Goal: Information Seeking & Learning: Learn about a topic

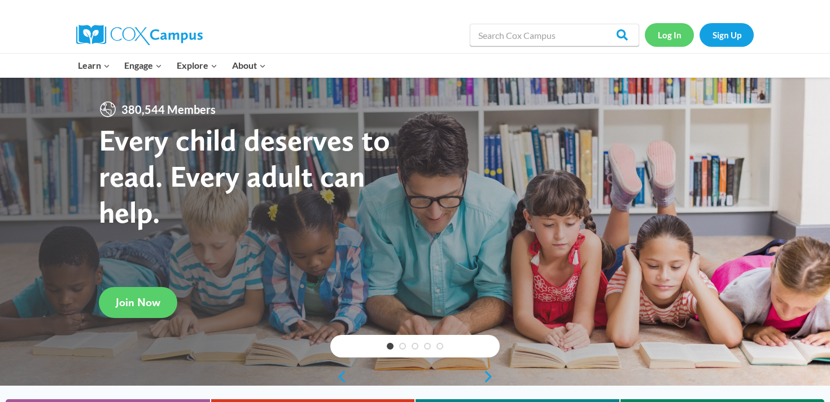
click at [663, 43] on link "Log In" at bounding box center [668, 34] width 49 height 23
click at [659, 45] on link "Log In" at bounding box center [668, 34] width 49 height 23
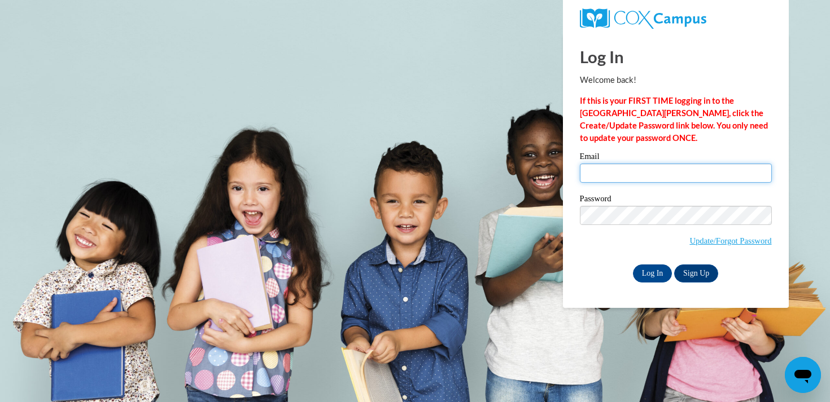
type input "leahrosemoore25@gmail.com"
click at [641, 263] on div "Email leahrosemoore25@gmail.com Password Update/Forgot Password Log In Sign Up …" at bounding box center [676, 217] width 192 height 130
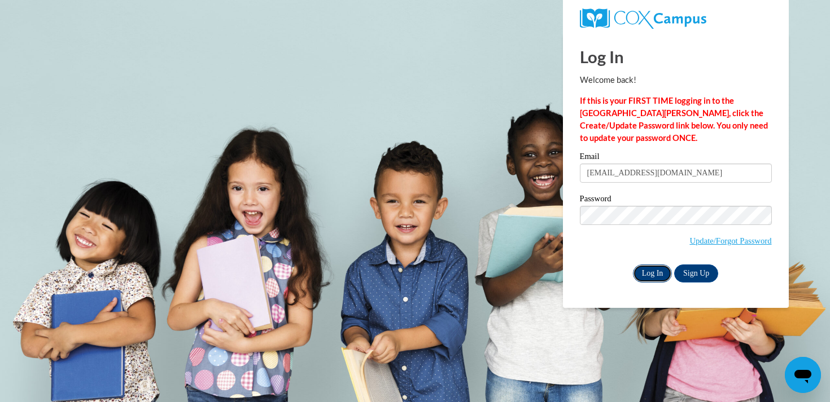
click at [644, 271] on input "Log In" at bounding box center [653, 274] width 40 height 18
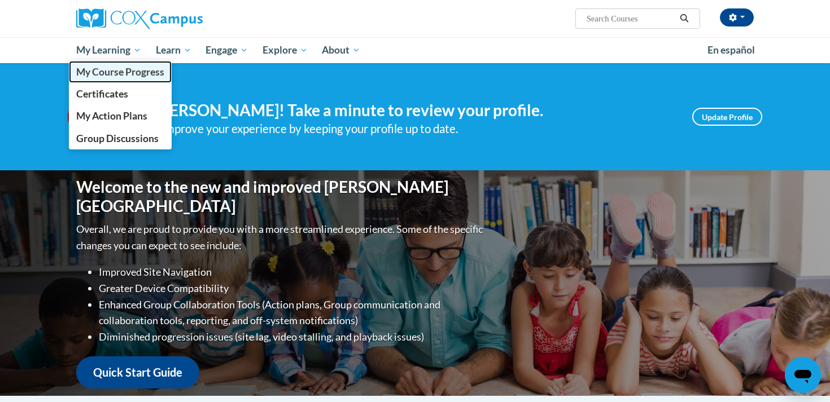
click at [125, 67] on span "My Course Progress" at bounding box center [120, 72] width 88 height 12
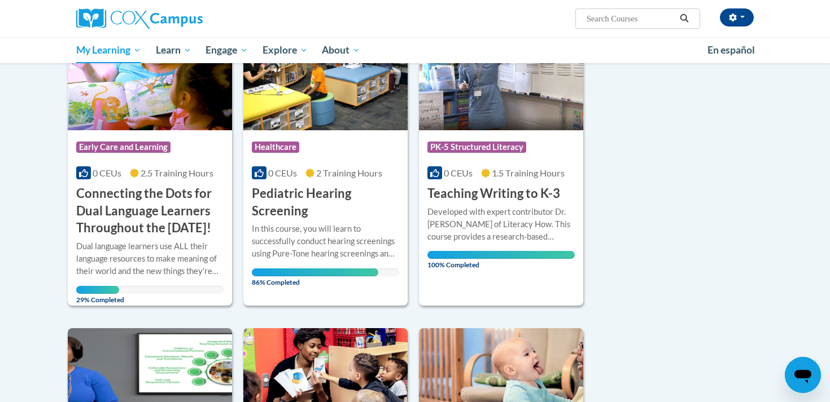
scroll to position [197, 0]
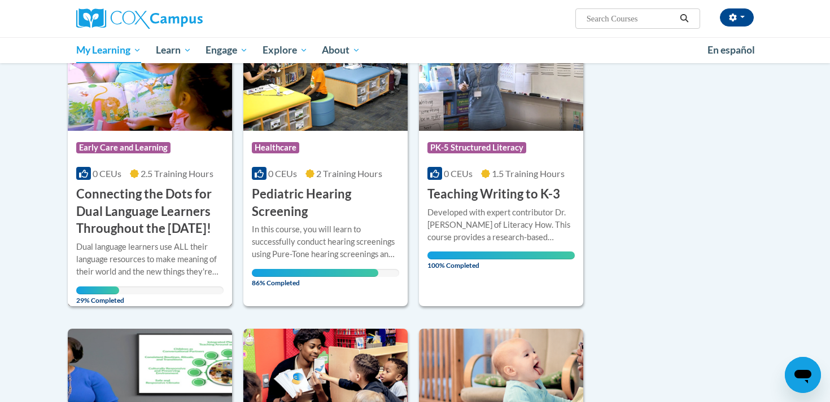
click at [162, 238] on h3 "Connecting the Dots for Dual Language Learners Throughout the [DATE]!" at bounding box center [149, 212] width 147 height 52
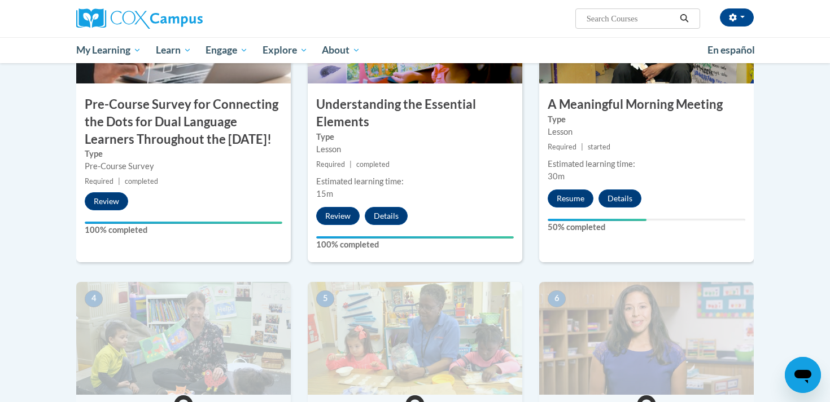
scroll to position [349, 0]
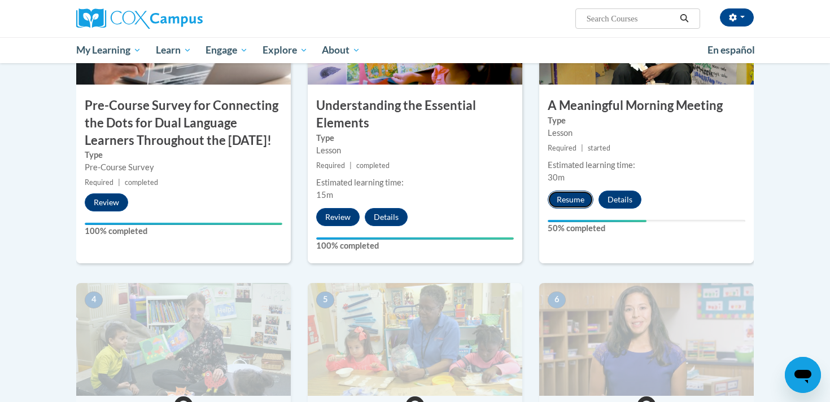
click at [563, 198] on button "Resume" at bounding box center [570, 200] width 46 height 18
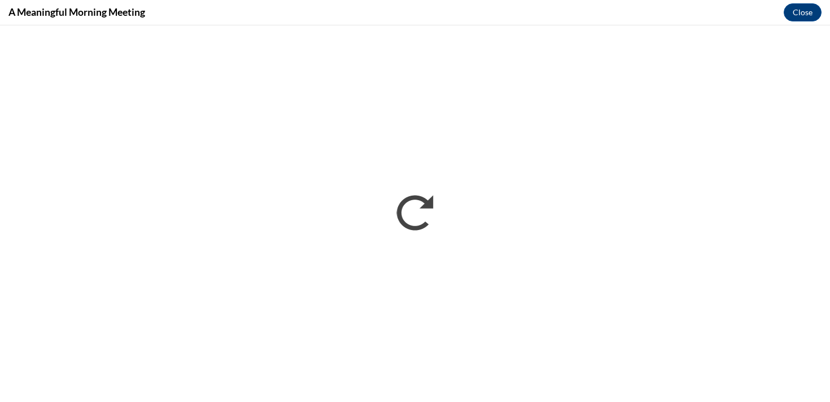
scroll to position [0, 0]
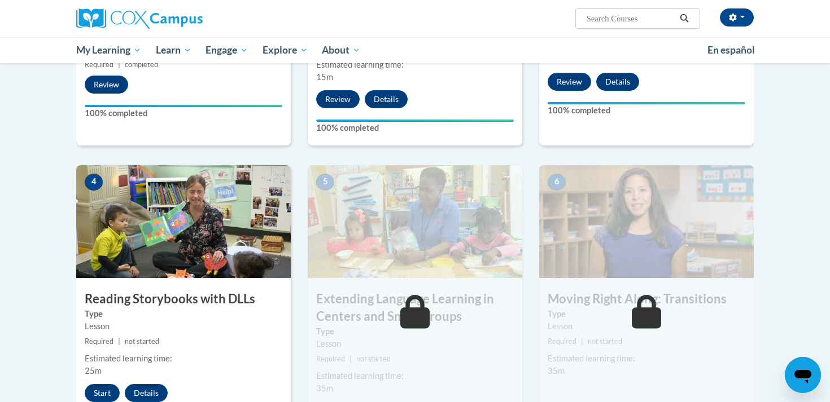
scroll to position [483, 0]
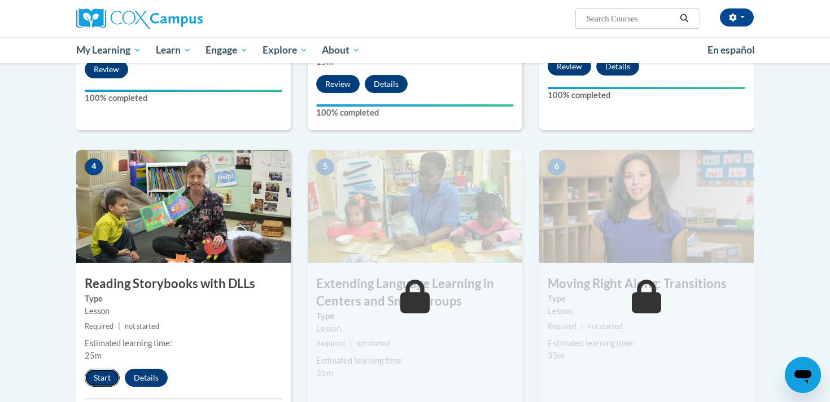
click at [102, 375] on button "Start" at bounding box center [102, 378] width 35 height 18
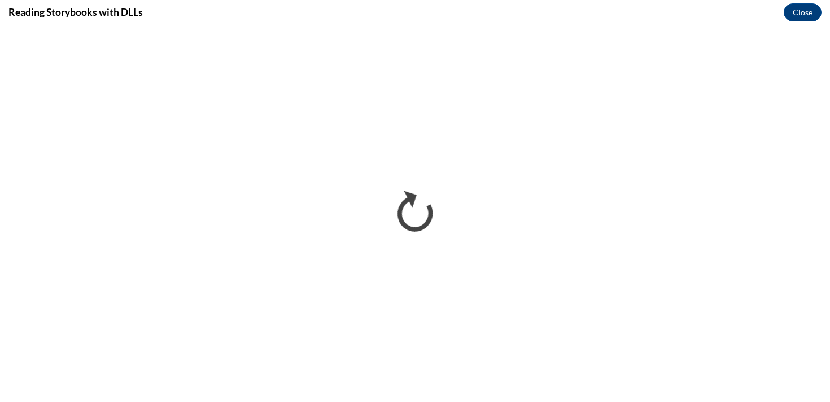
scroll to position [0, 0]
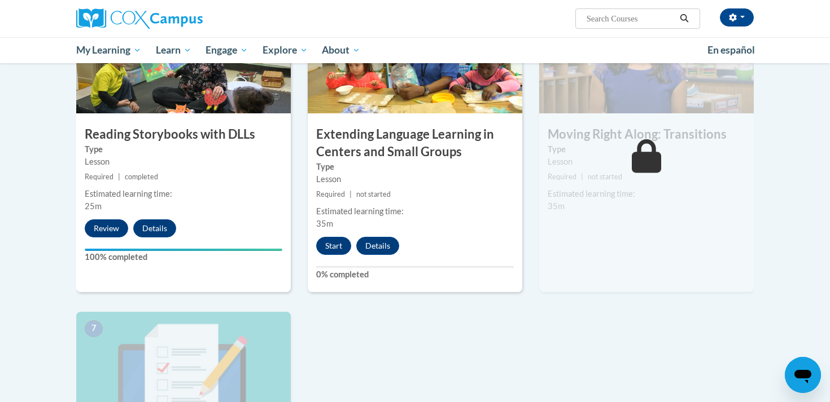
scroll to position [631, 0]
click at [328, 255] on button "Start" at bounding box center [333, 247] width 35 height 18
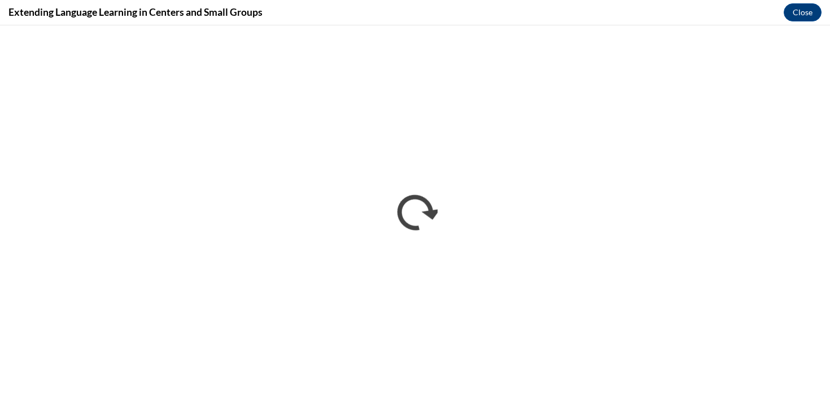
scroll to position [0, 0]
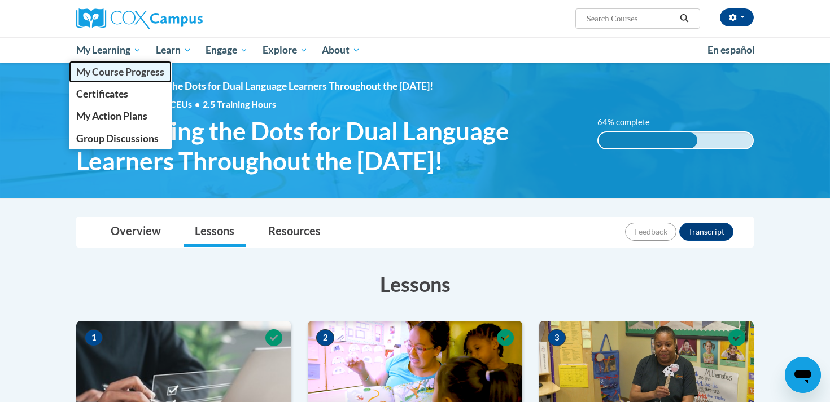
click at [125, 73] on span "My Course Progress" at bounding box center [120, 72] width 88 height 12
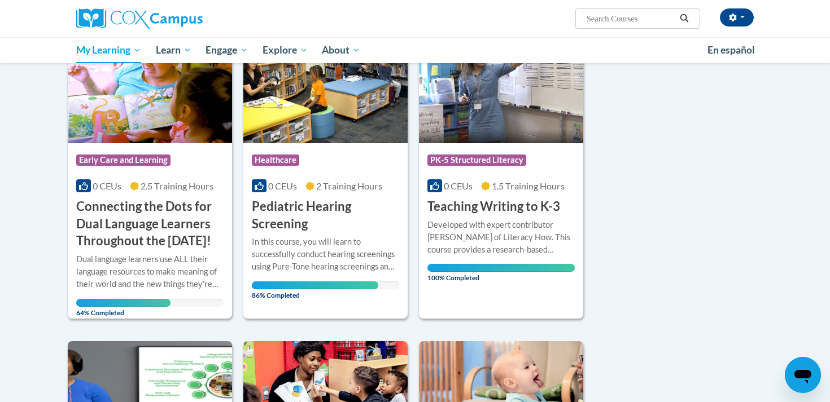
scroll to position [185, 0]
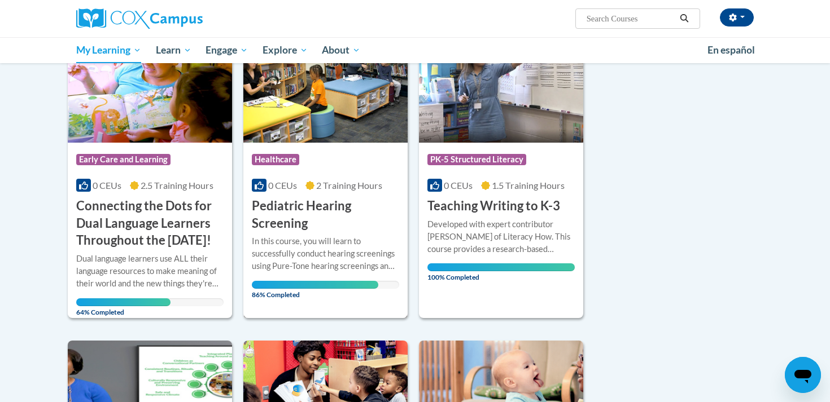
click at [341, 251] on div "In this course, you will learn to successfully conduct hearing screenings using…" at bounding box center [325, 253] width 147 height 37
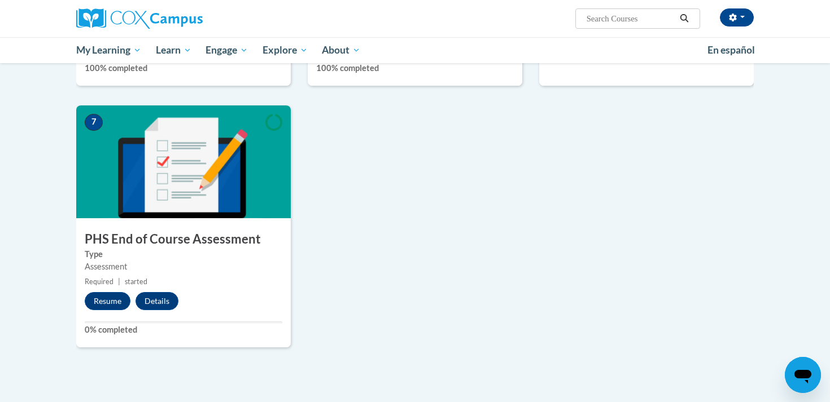
scroll to position [835, 0]
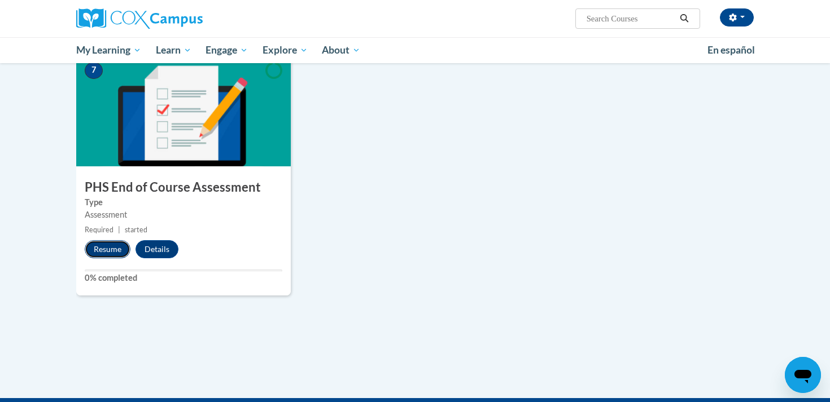
click at [124, 243] on button "Resume" at bounding box center [108, 249] width 46 height 18
click at [111, 252] on button "Resume" at bounding box center [108, 249] width 46 height 18
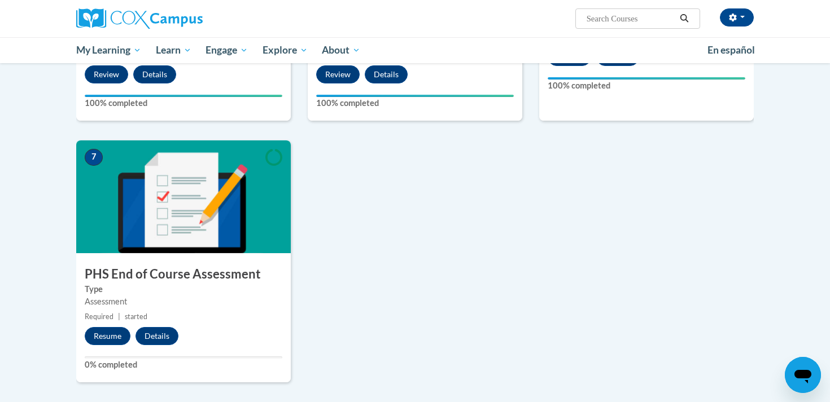
scroll to position [798, 0]
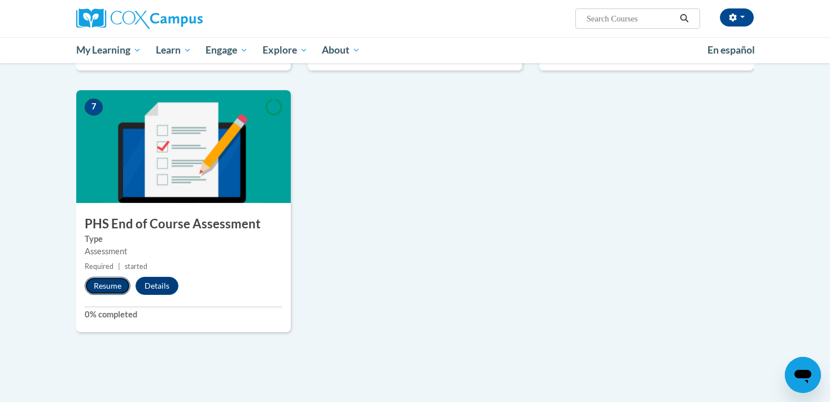
click at [104, 283] on button "Resume" at bounding box center [108, 286] width 46 height 18
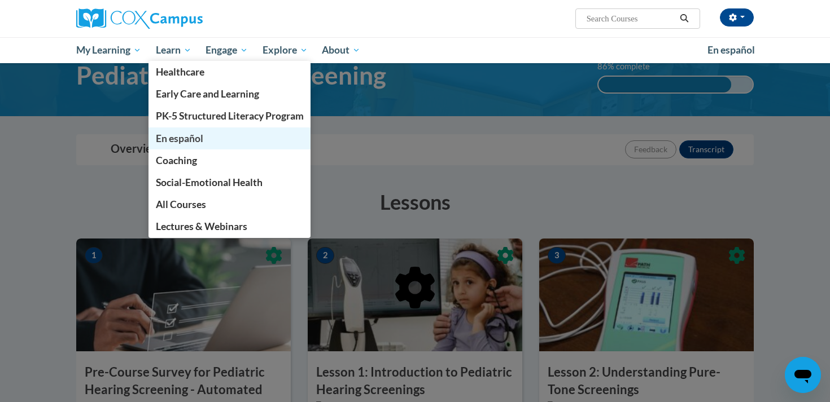
scroll to position [52, 0]
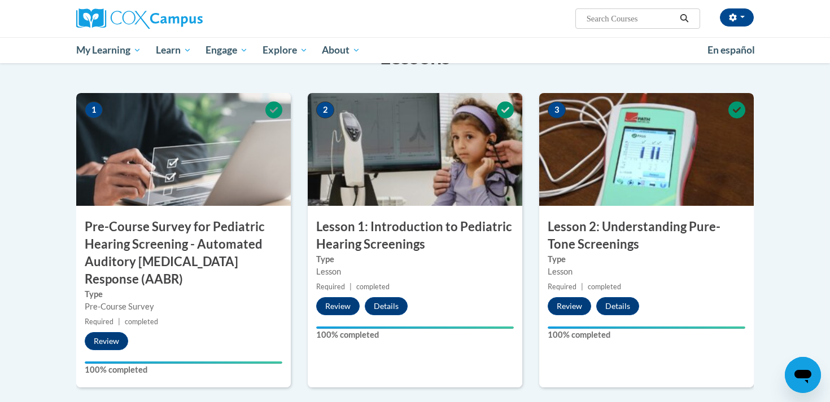
scroll to position [235, 0]
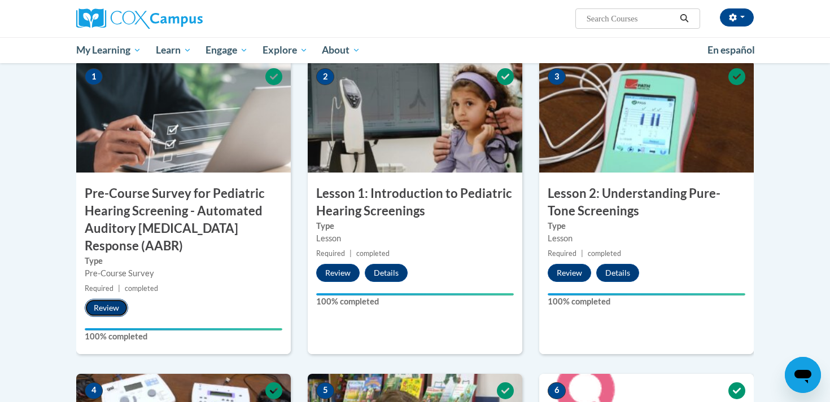
click at [115, 305] on button "Review" at bounding box center [106, 308] width 43 height 18
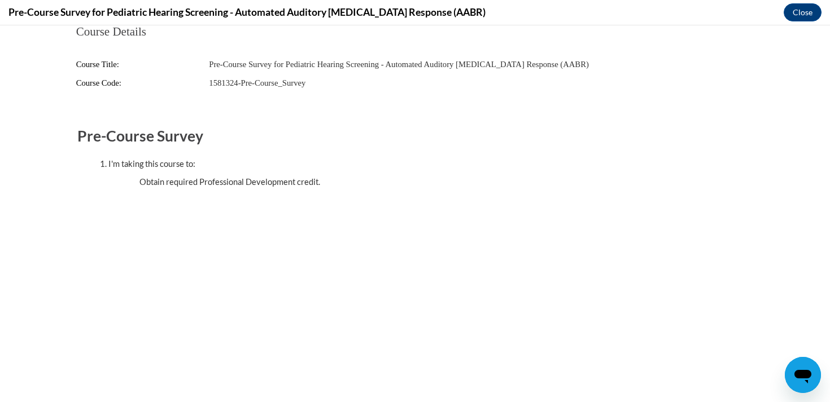
scroll to position [0, 0]
click at [800, 14] on button "Close" at bounding box center [802, 12] width 38 height 18
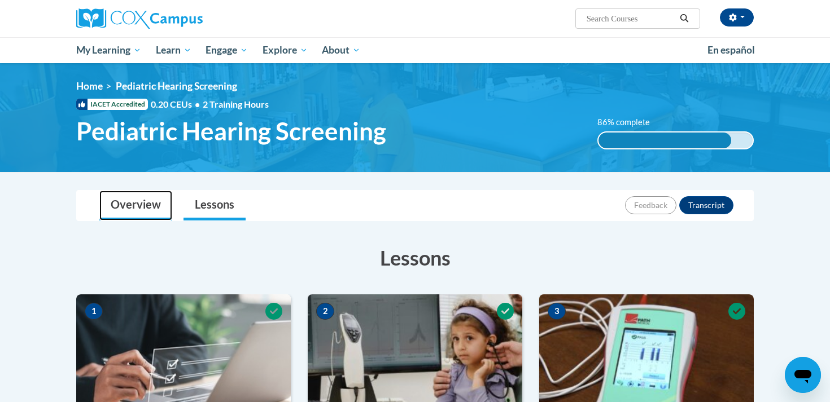
click at [117, 207] on link "Overview" at bounding box center [135, 206] width 73 height 30
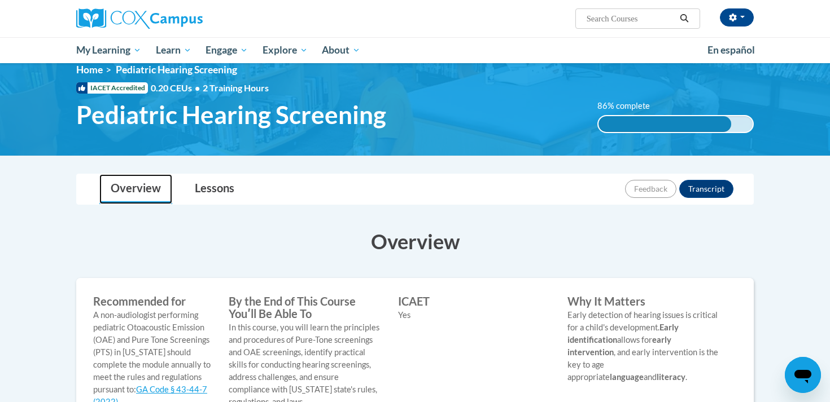
scroll to position [16, 0]
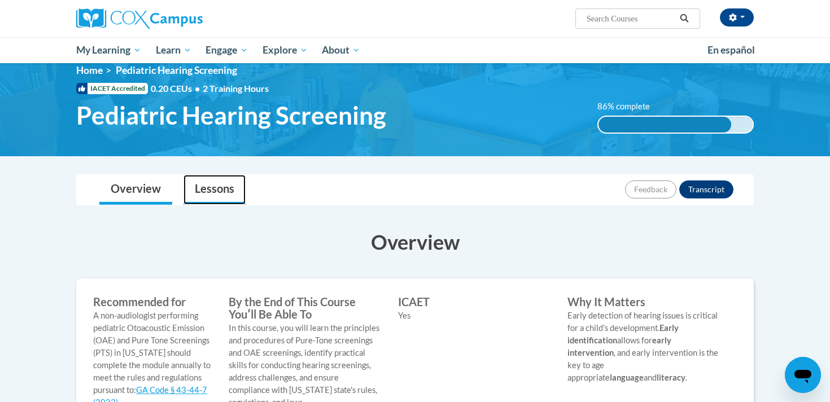
click at [222, 191] on link "Lessons" at bounding box center [214, 190] width 62 height 30
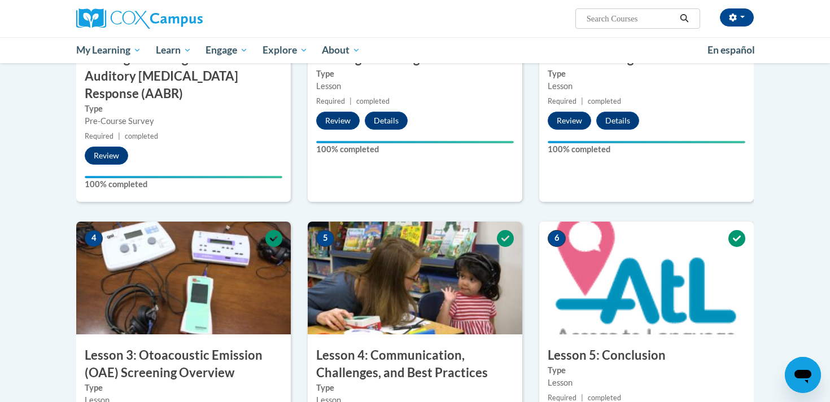
scroll to position [0, 0]
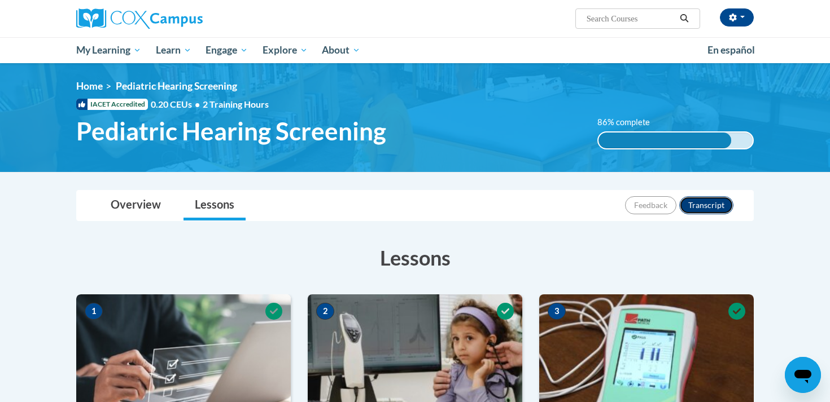
click at [697, 209] on button "Transcript" at bounding box center [706, 205] width 54 height 18
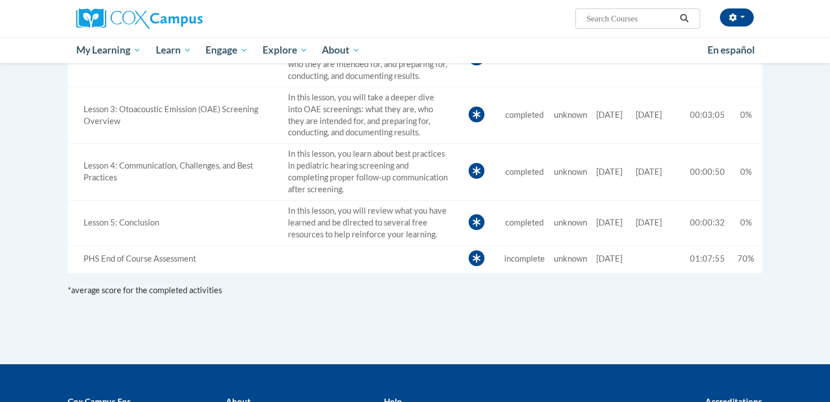
scroll to position [543, 0]
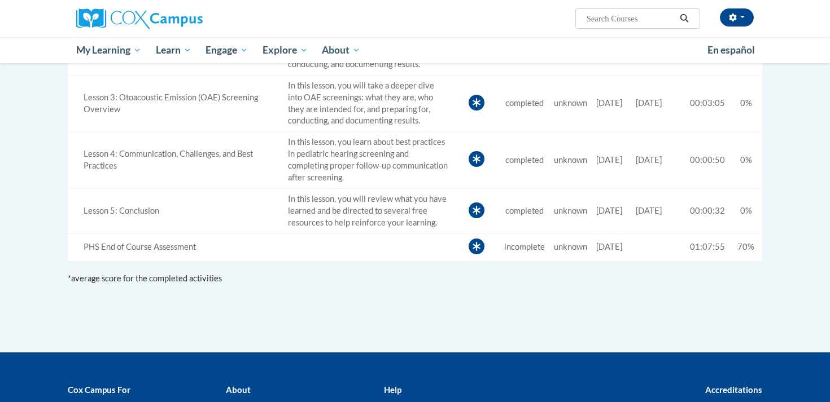
click at [468, 246] on icon at bounding box center [476, 247] width 16 height 16
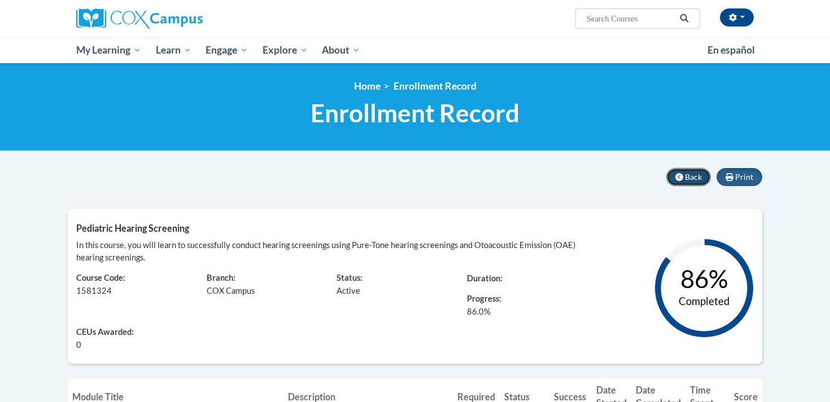
click at [678, 177] on icon at bounding box center [679, 177] width 8 height 8
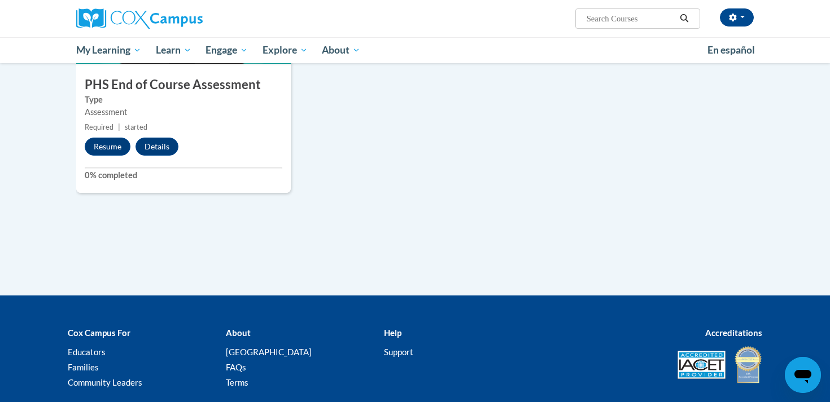
scroll to position [936, 0]
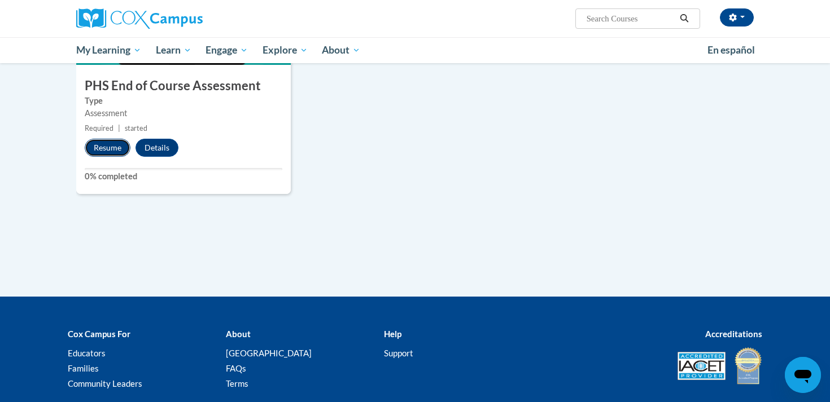
click at [114, 151] on button "Resume" at bounding box center [108, 148] width 46 height 18
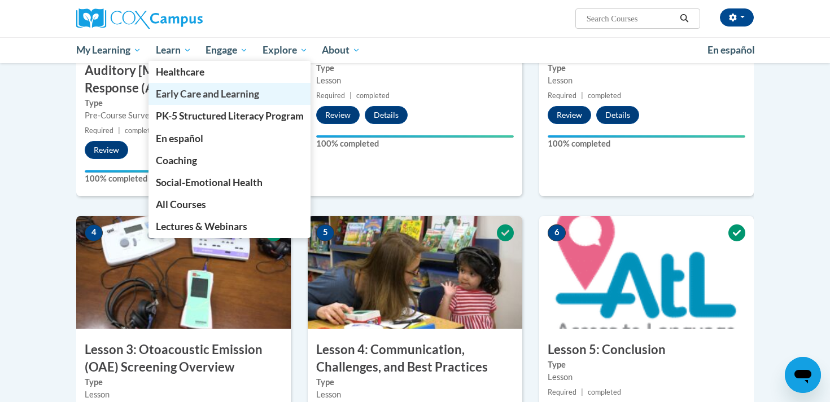
scroll to position [0, 0]
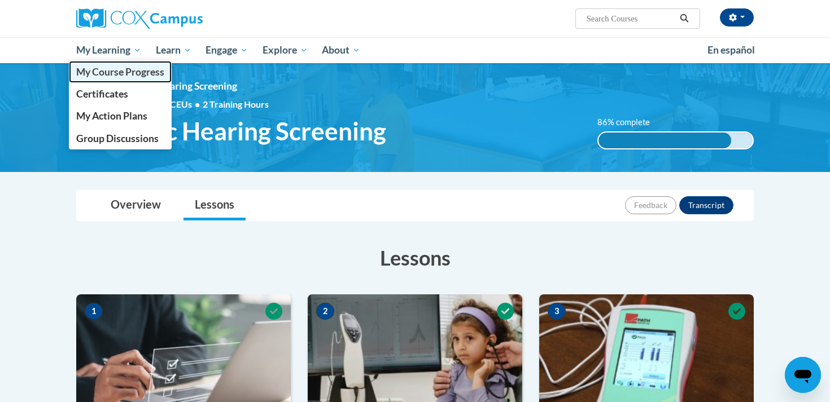
click at [137, 67] on span "My Course Progress" at bounding box center [120, 72] width 88 height 12
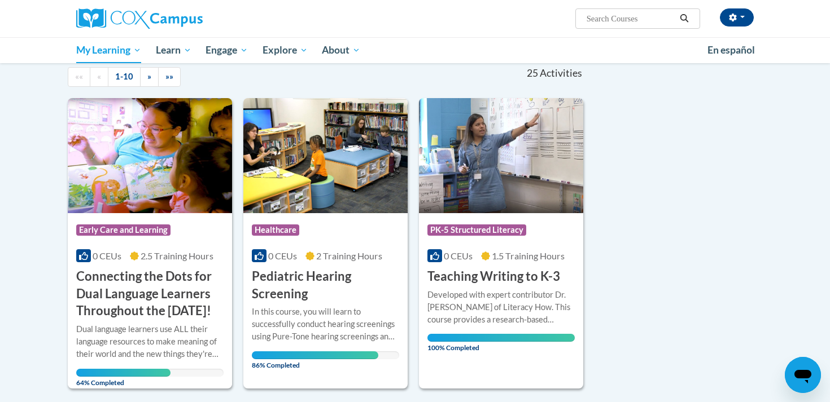
scroll to position [113, 0]
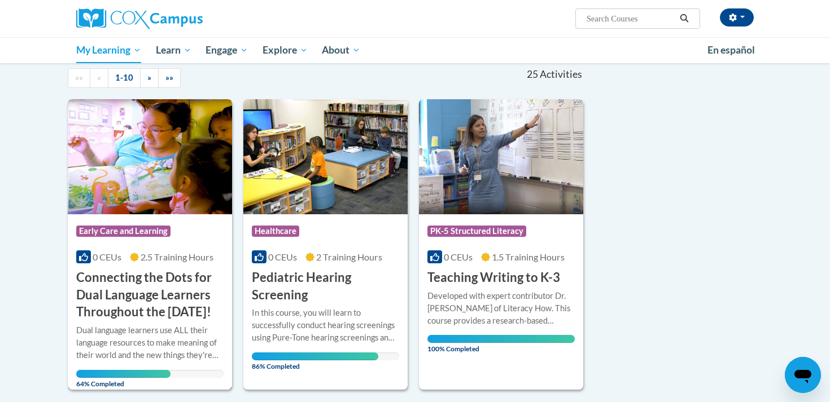
click at [153, 308] on h3 "Connecting the Dots for Dual Language Learners Throughout the [DATE]!" at bounding box center [149, 295] width 147 height 52
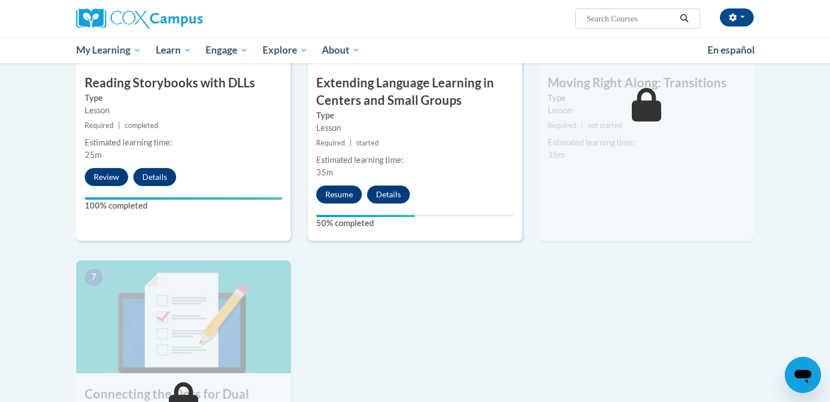
scroll to position [680, 0]
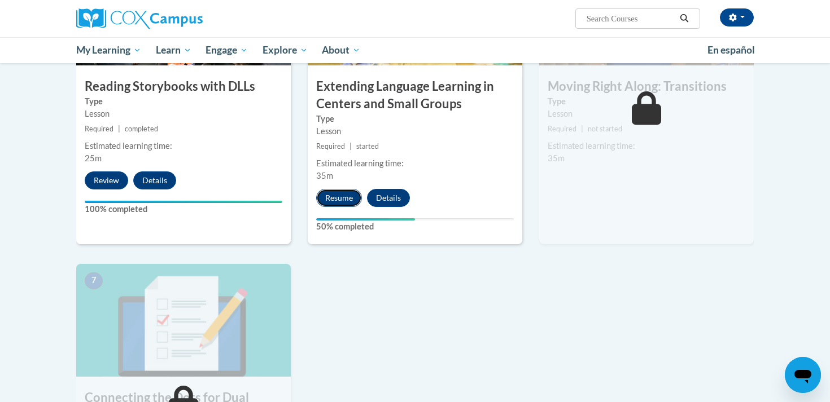
click at [342, 201] on button "Resume" at bounding box center [339, 198] width 46 height 18
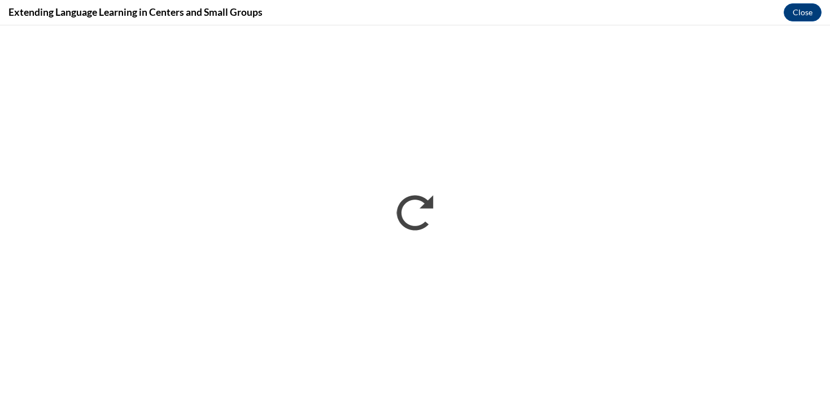
scroll to position [0, 0]
